Goal: Obtain resource: Obtain resource

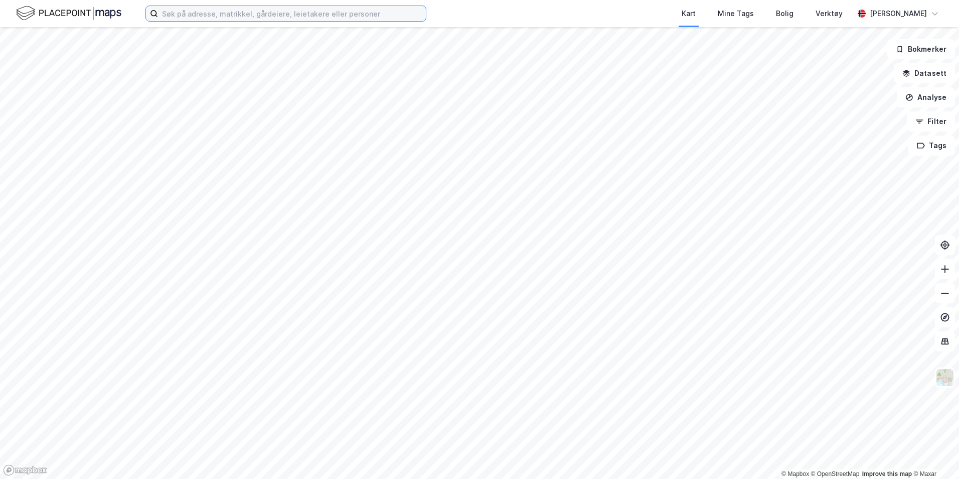
click at [265, 9] on input at bounding box center [292, 13] width 268 height 15
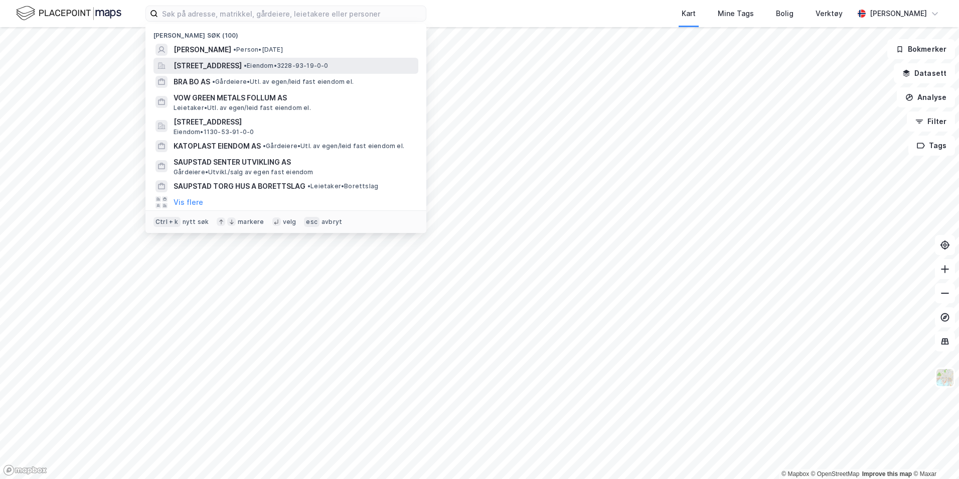
click at [242, 64] on span "[STREET_ADDRESS]" at bounding box center [208, 66] width 68 height 12
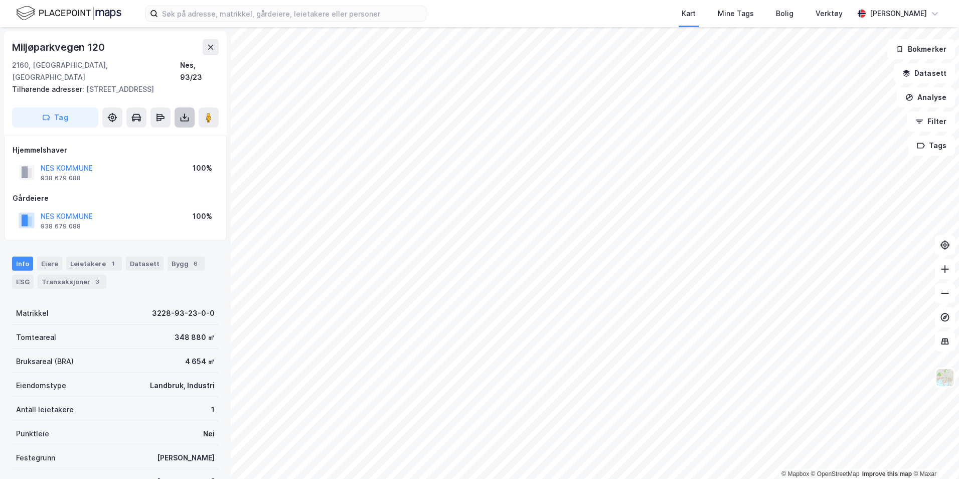
click at [179, 117] on button at bounding box center [185, 117] width 20 height 20
click at [152, 56] on div "Miljøparkvegen [STREET_ADDRESS]" at bounding box center [115, 61] width 207 height 44
